Goal: Obtain resource: Obtain resource

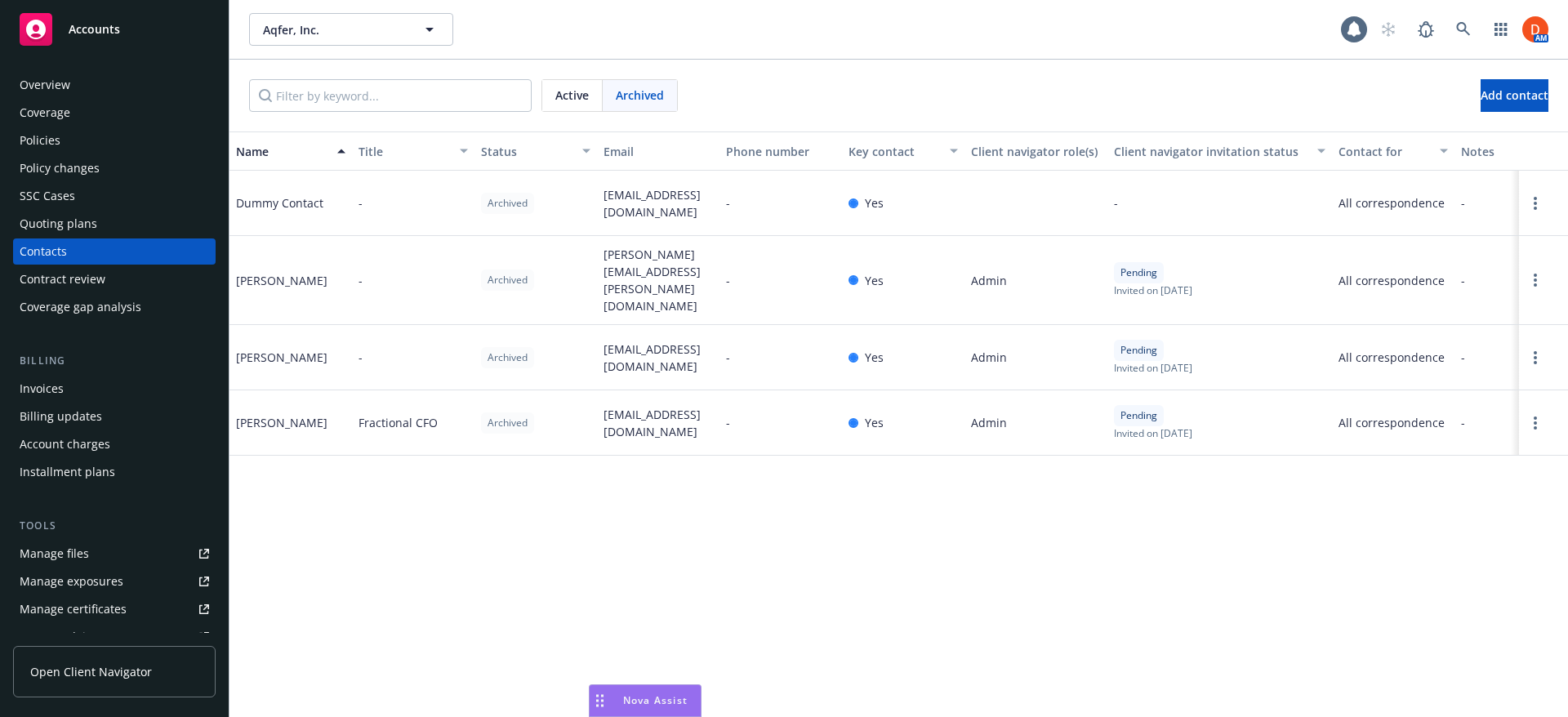
click at [576, 92] on span "Active" at bounding box center [572, 95] width 34 height 17
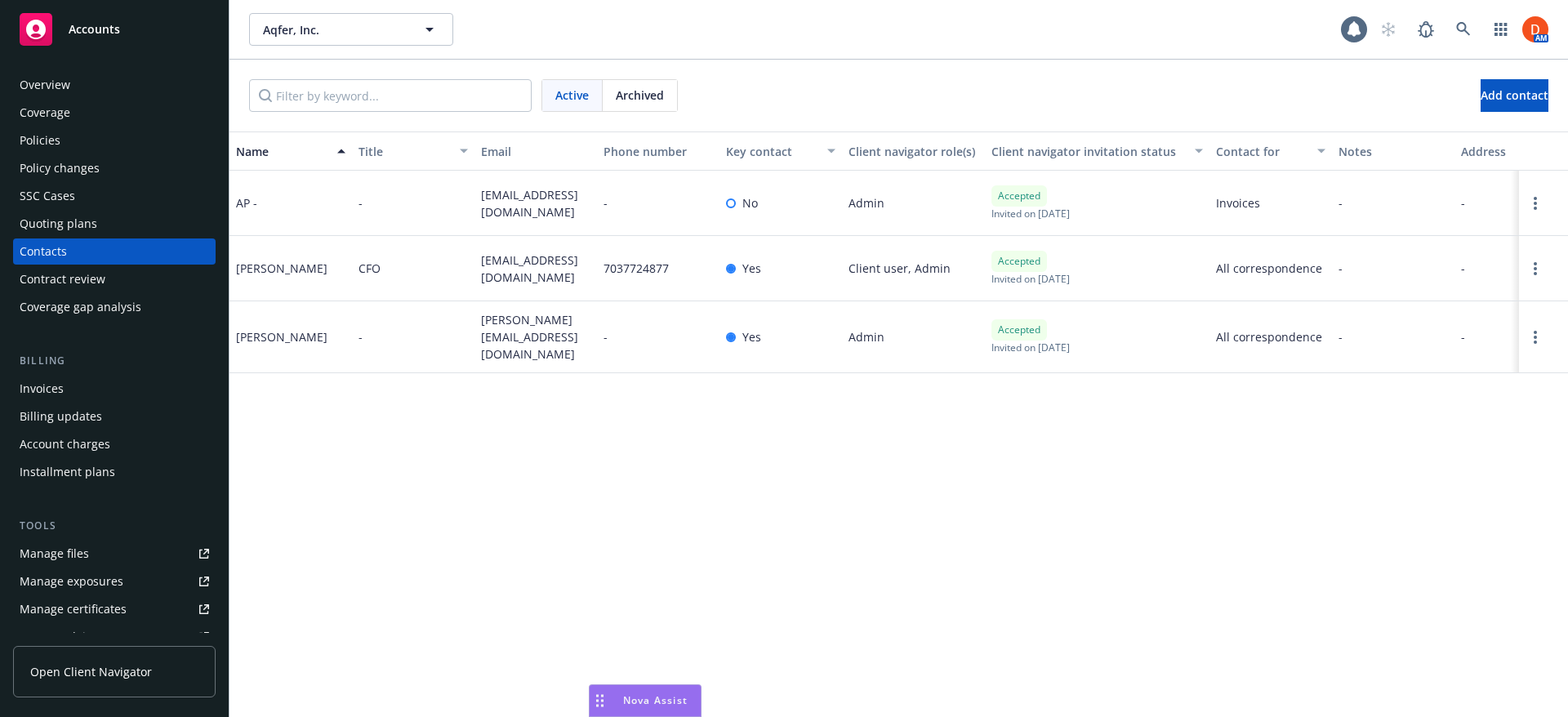
click at [652, 101] on span "Archived" at bounding box center [640, 95] width 48 height 17
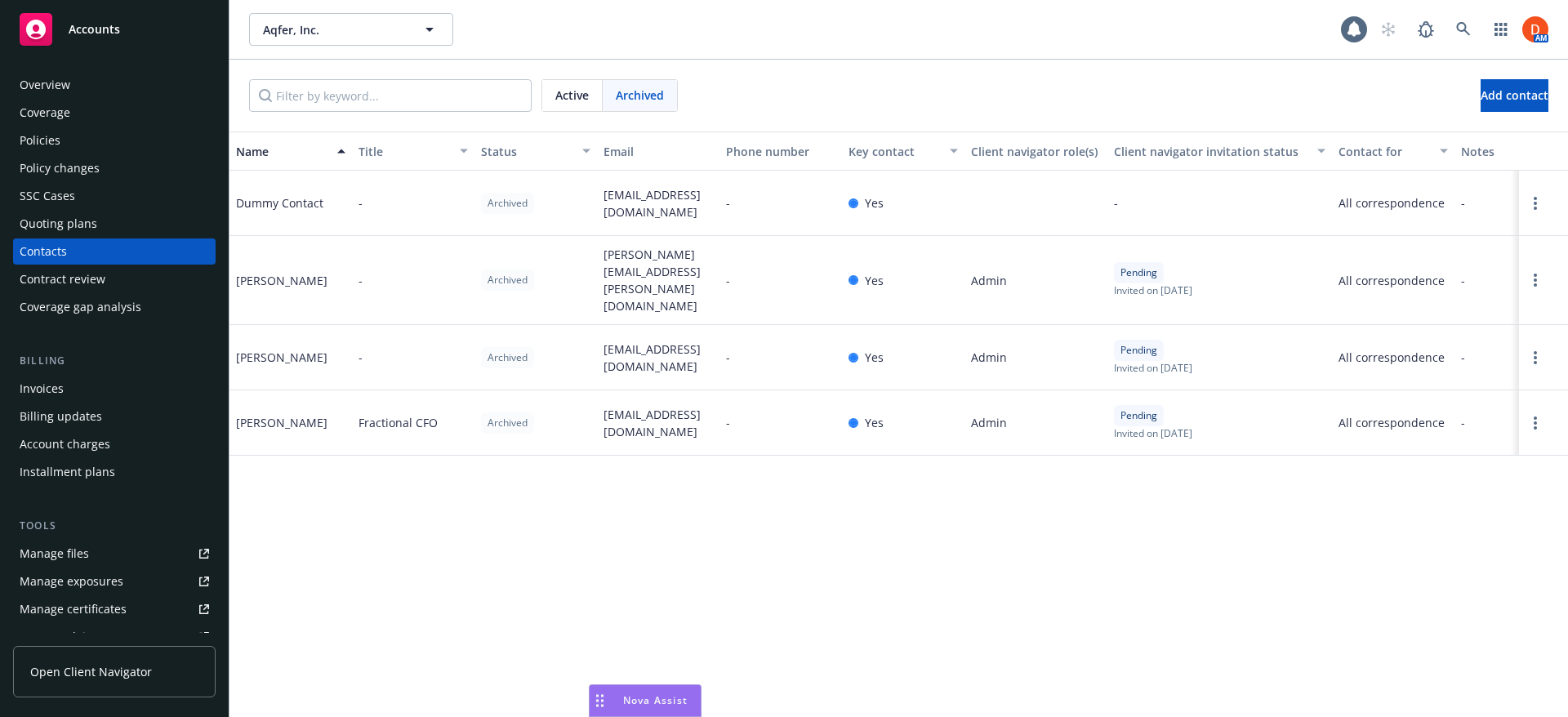
click at [578, 94] on span "Active" at bounding box center [572, 95] width 34 height 17
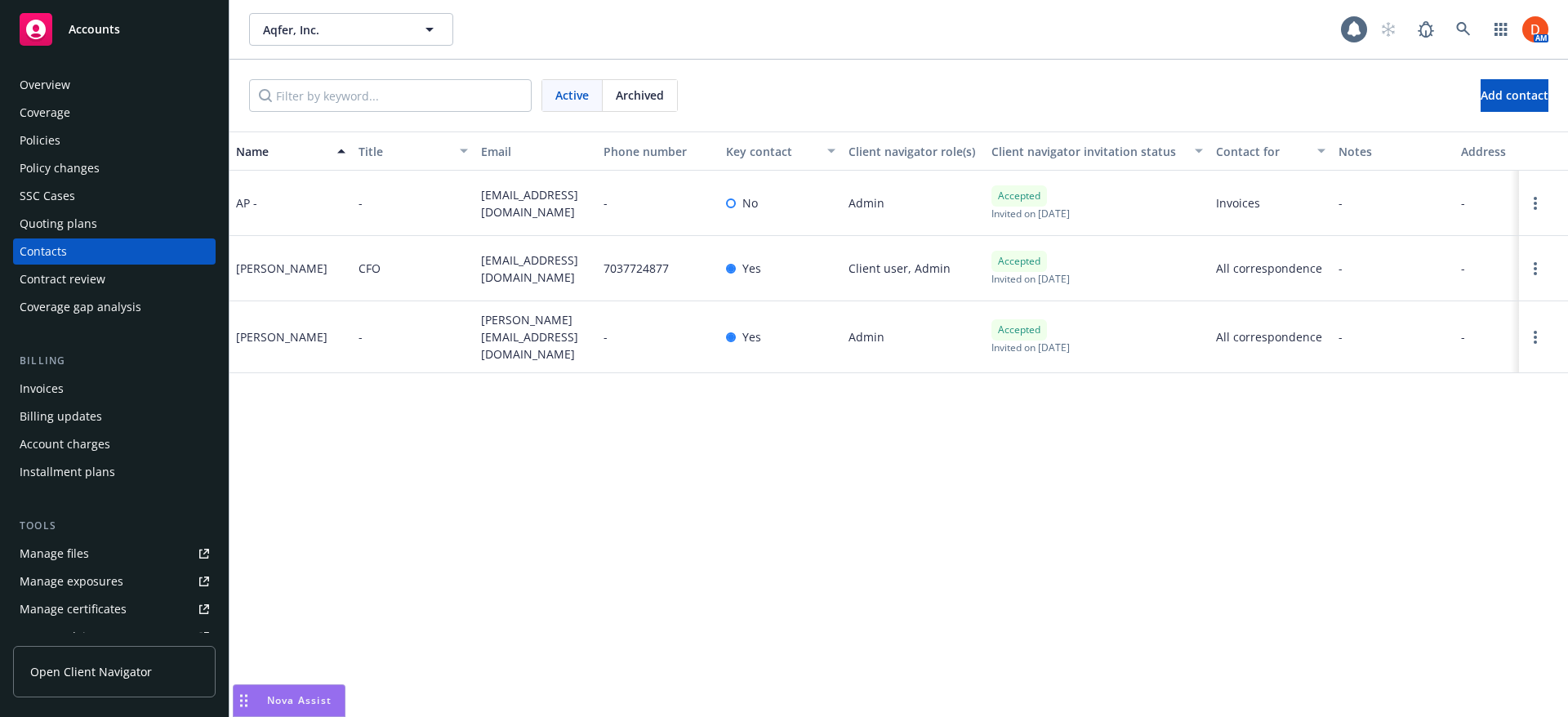
drag, startPoint x: 597, startPoint y: 698, endPoint x: 241, endPoint y: 720, distance: 356.7
click at [241, 716] on html "Accounts Overview Coverage Policies Policy changes SSC Cases Quoting plans Cont…" at bounding box center [784, 358] width 1568 height 717
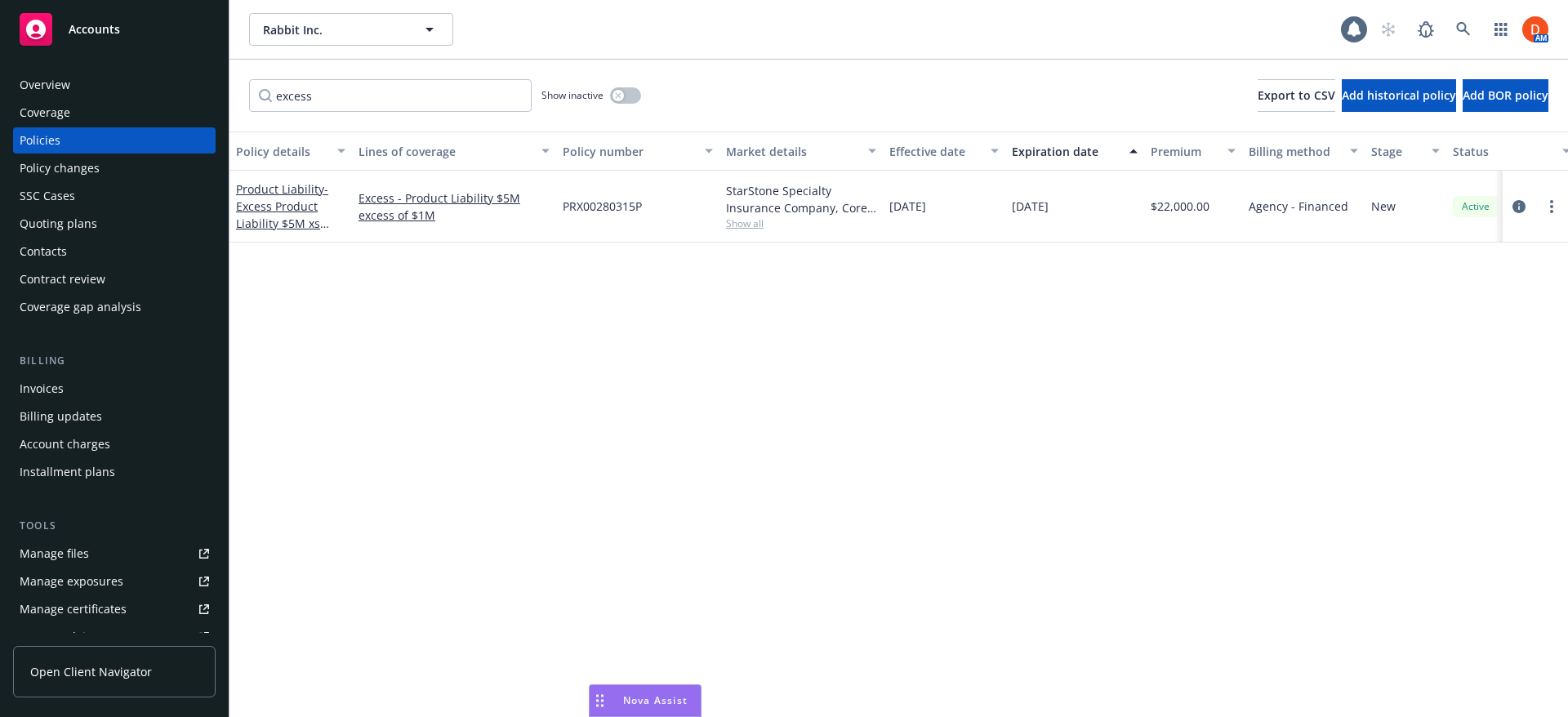
click at [516, 98] on input "excess" at bounding box center [390, 95] width 282 height 33
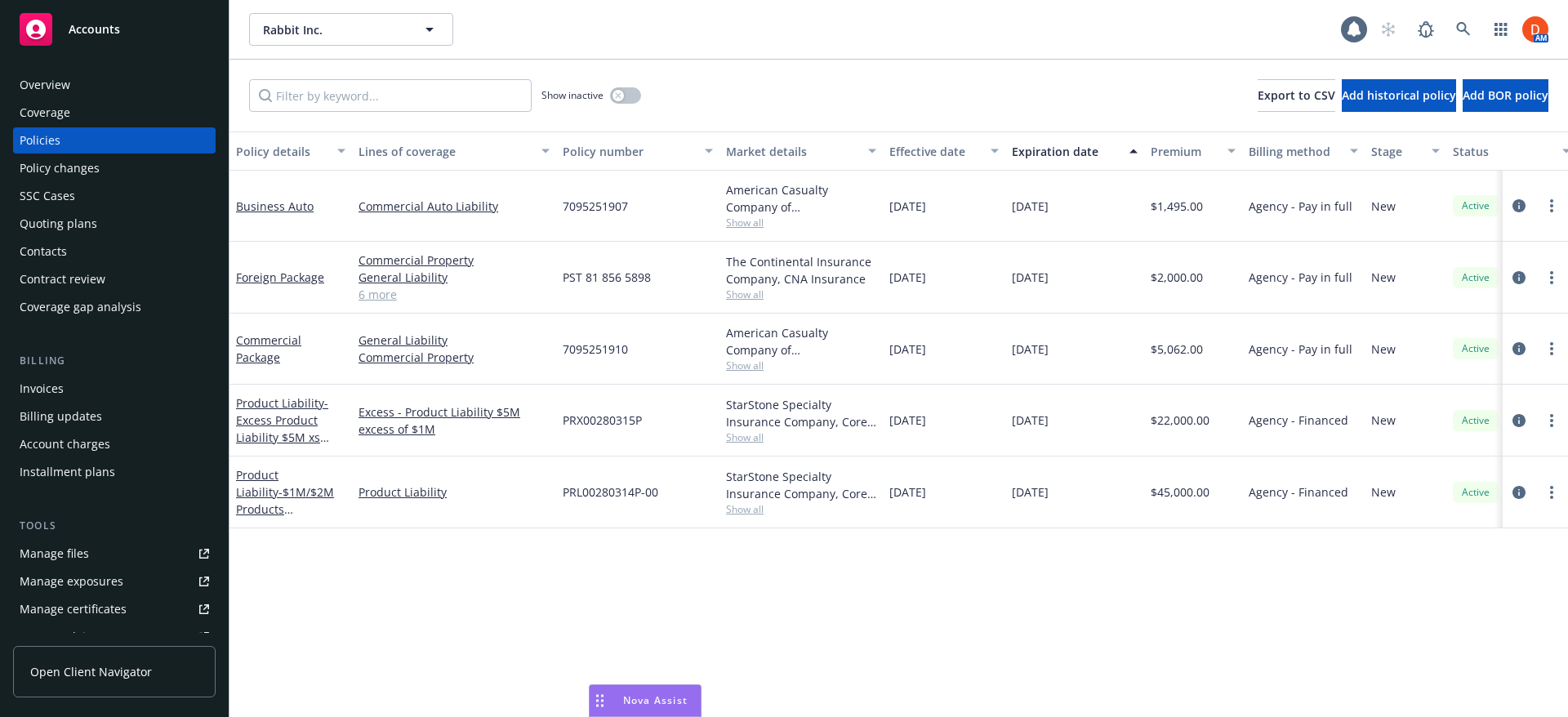
click at [136, 27] on div "Accounts" at bounding box center [114, 29] width 190 height 33
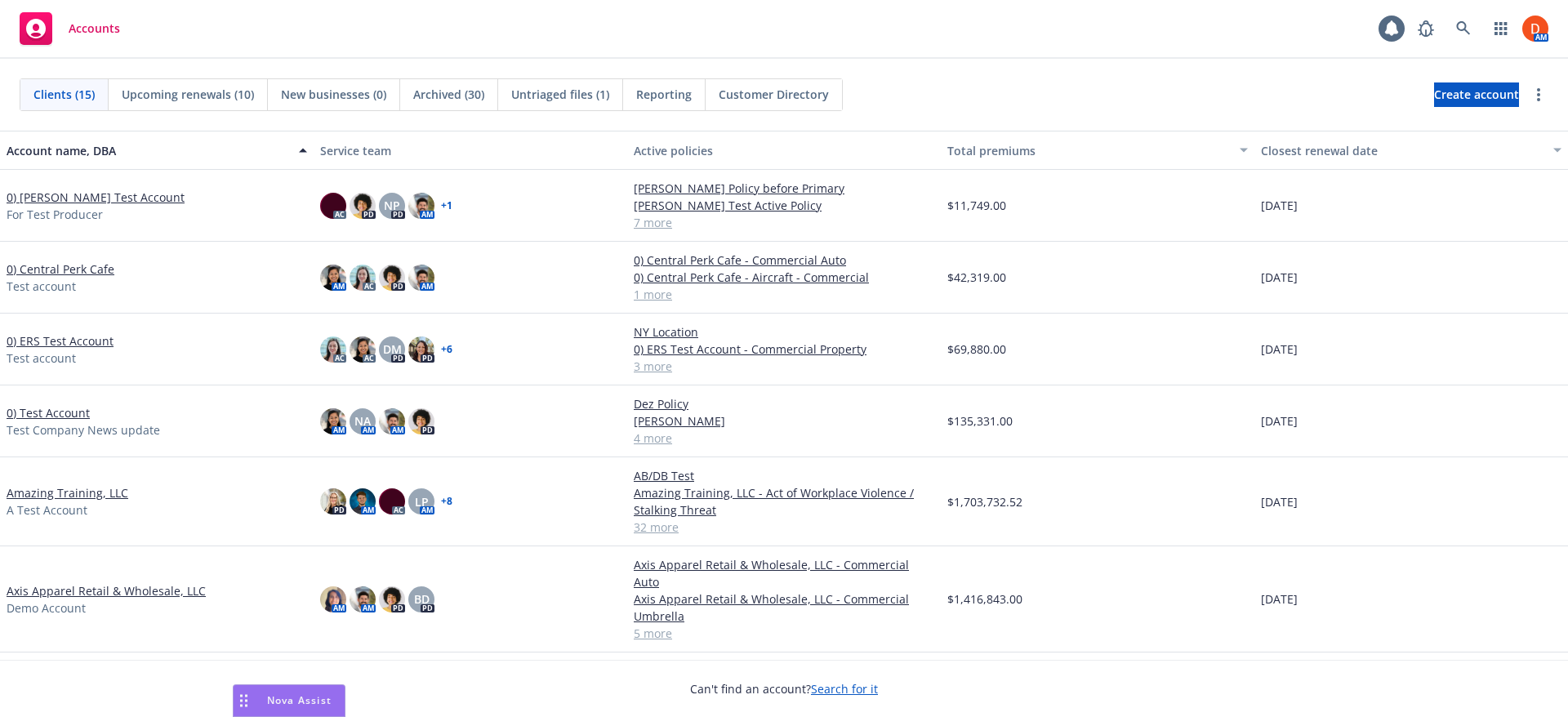
click at [94, 200] on link "0) [PERSON_NAME] Test Account" at bounding box center [95, 197] width 178 height 17
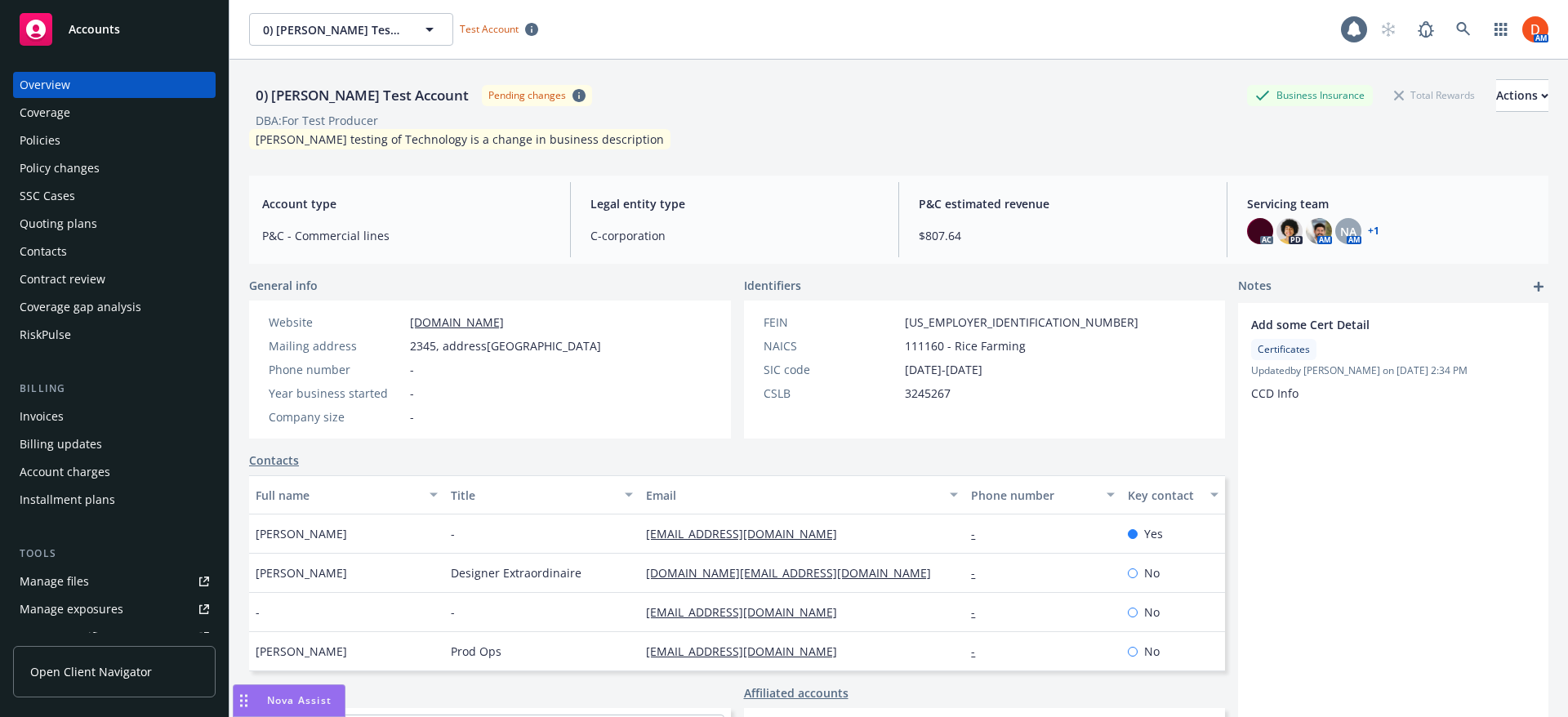
click at [112, 575] on link "Manage files" at bounding box center [115, 581] width 202 height 26
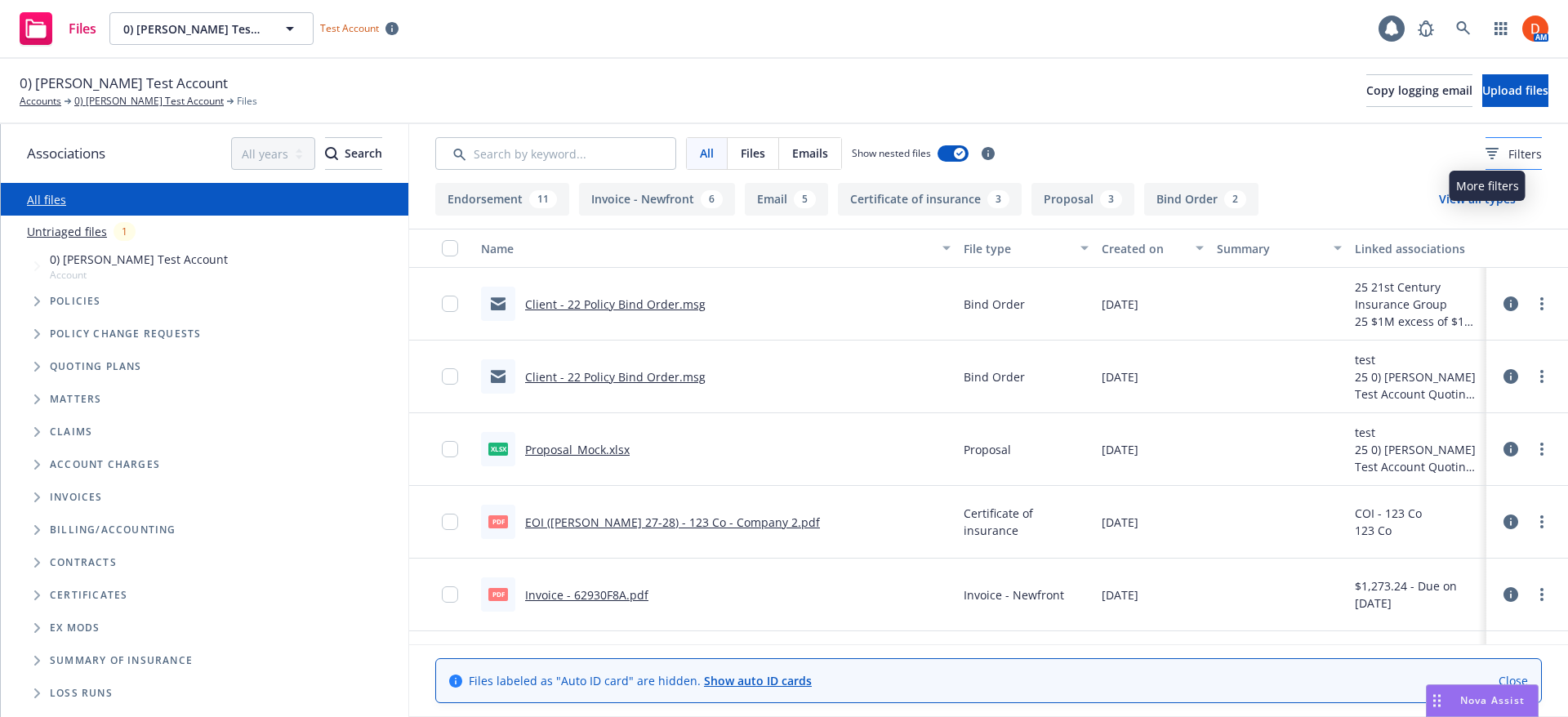
click at [1486, 149] on div "Filters" at bounding box center [1514, 154] width 56 height 17
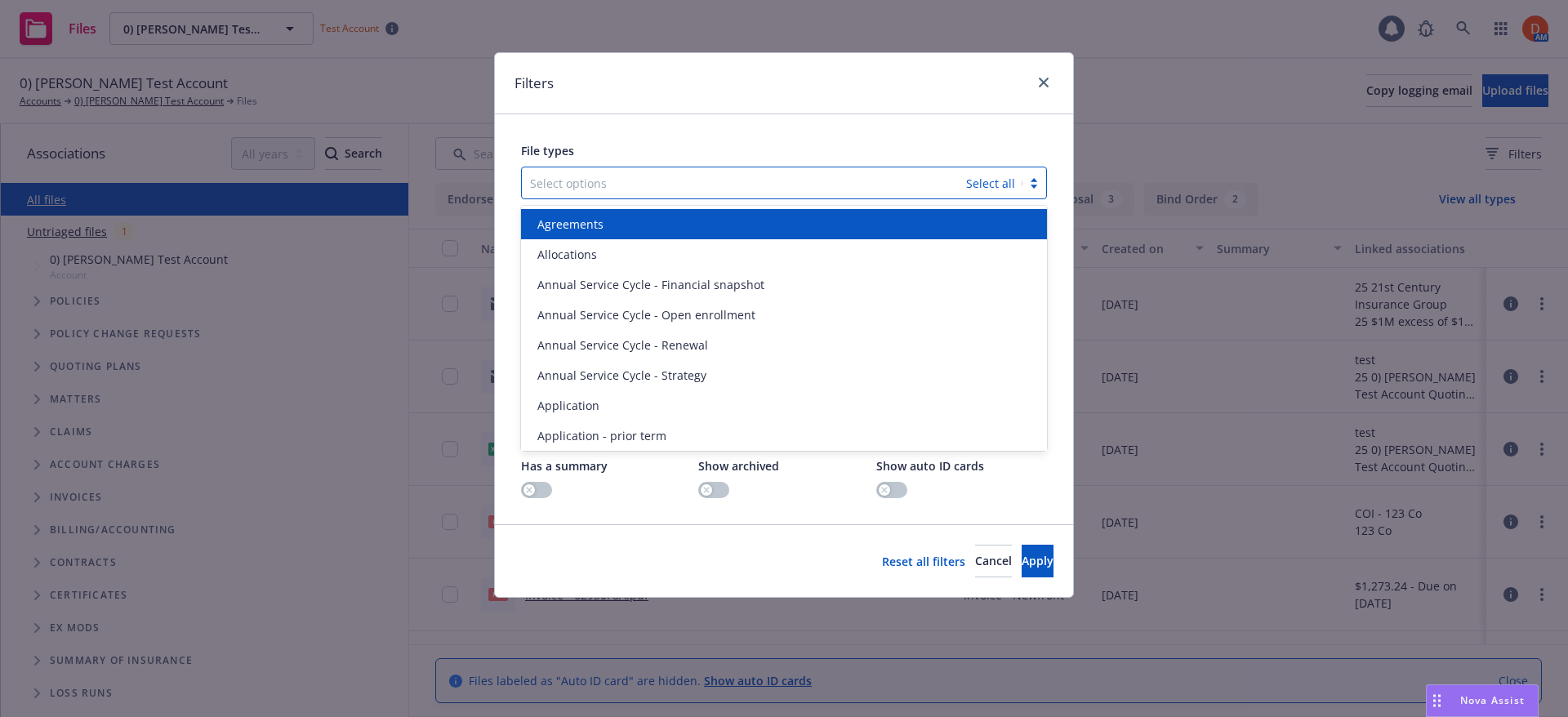
click at [704, 185] on div at bounding box center [744, 183] width 428 height 19
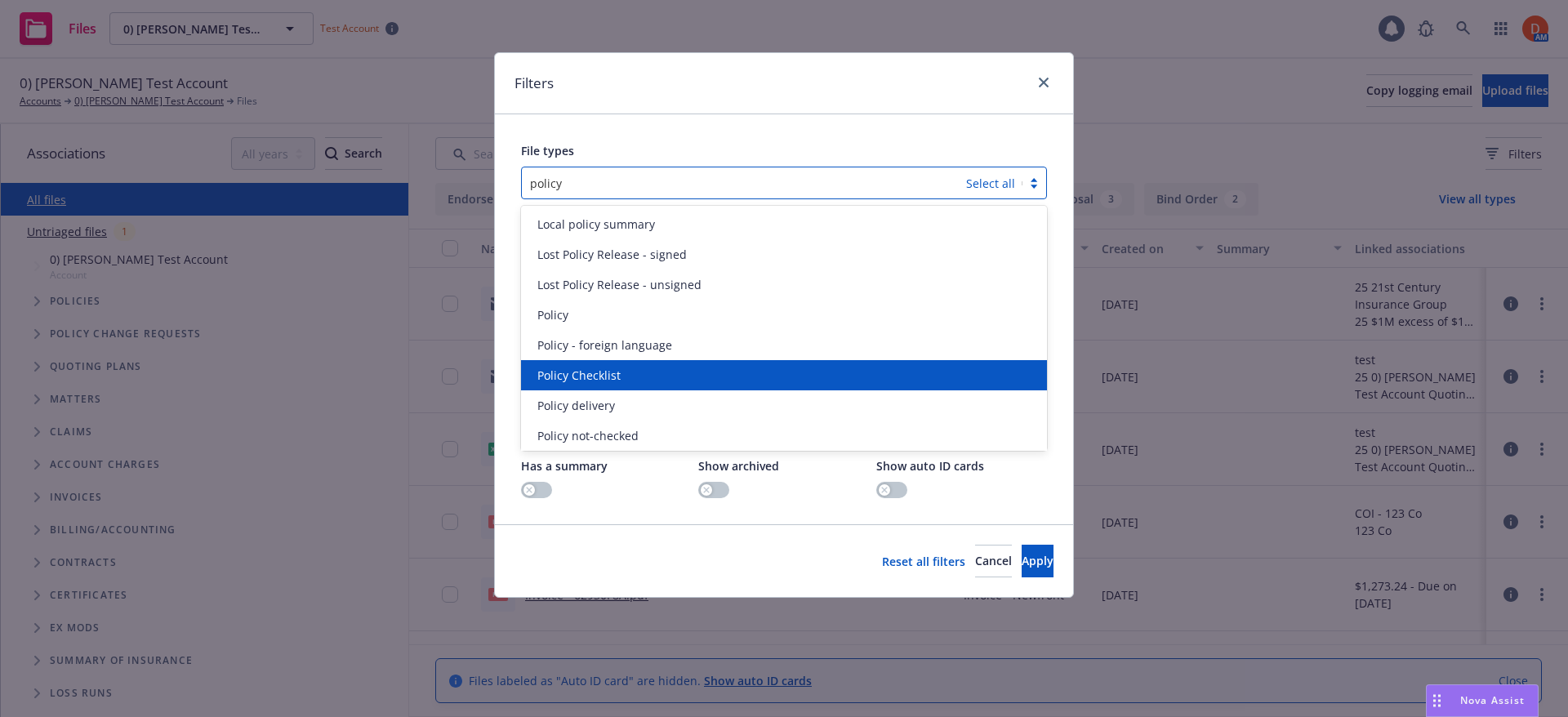
type input "policy"
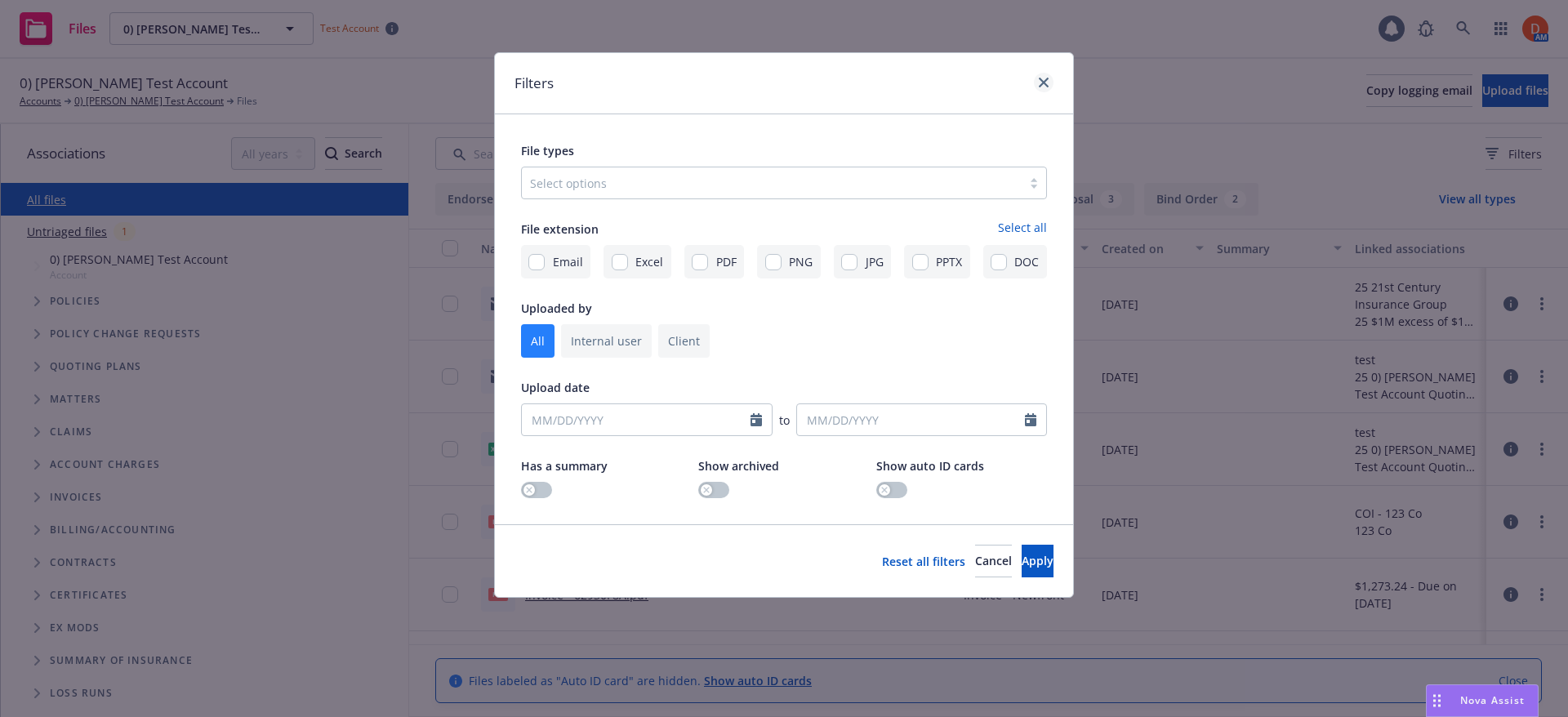
click at [1037, 75] on div at bounding box center [1041, 83] width 26 height 21
click at [1041, 81] on icon "close" at bounding box center [1044, 83] width 10 height 10
